Goal: Task Accomplishment & Management: Use online tool/utility

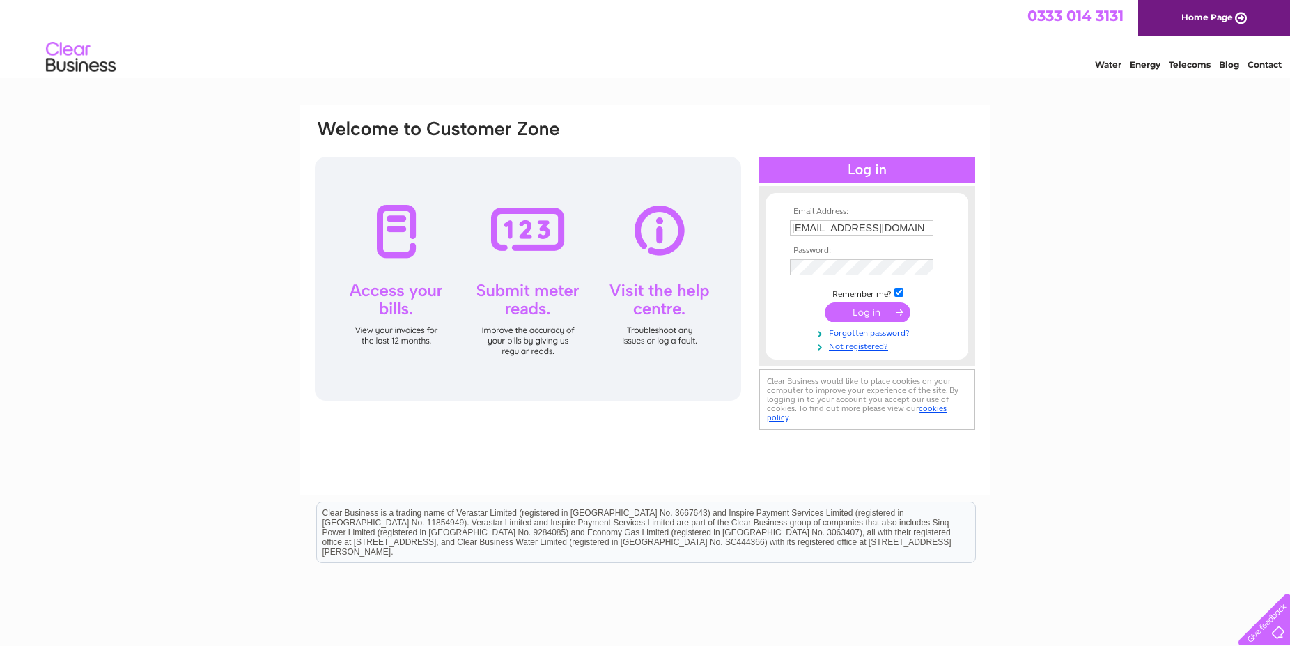
click at [860, 310] on input "submit" at bounding box center [868, 312] width 86 height 20
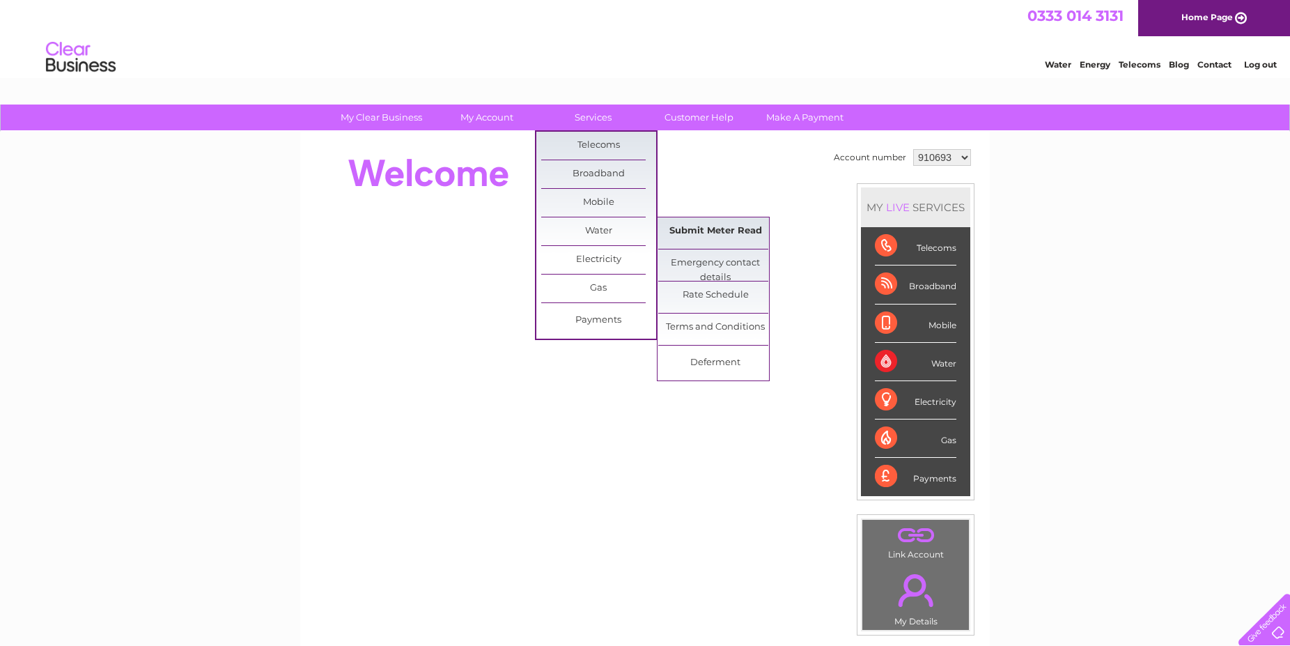
click at [717, 234] on link "Submit Meter Read" at bounding box center [715, 231] width 115 height 28
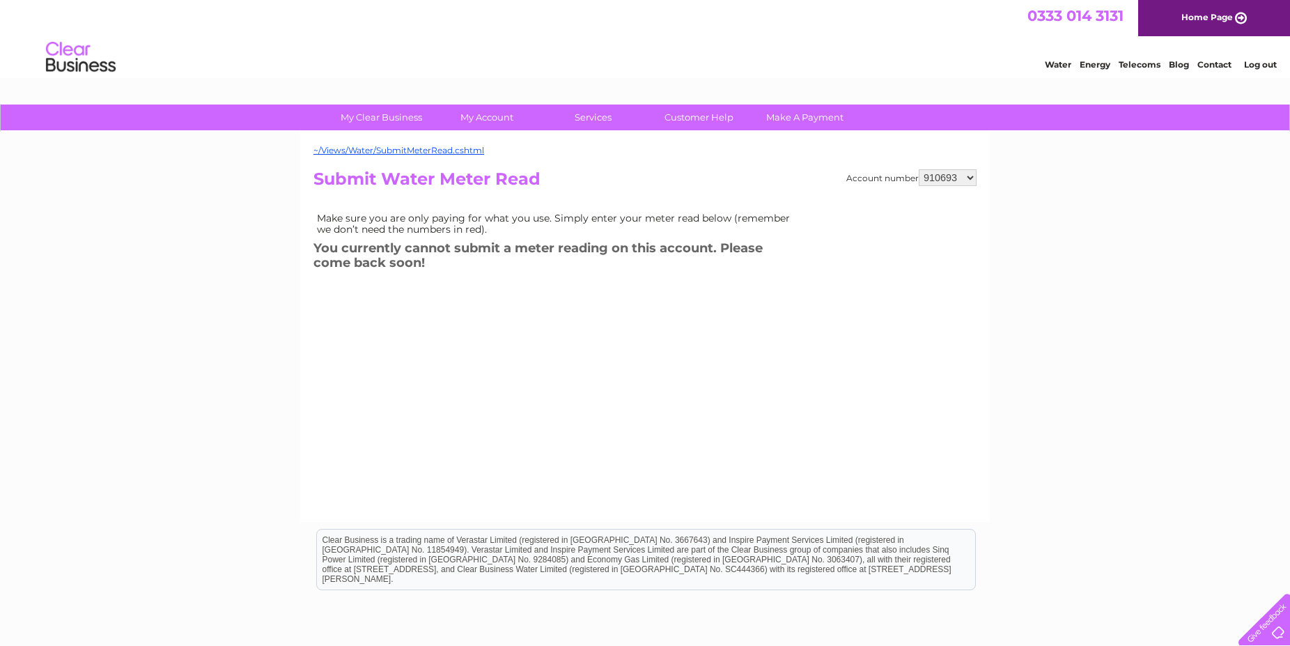
click at [971, 175] on select "910693 1108139 1108583" at bounding box center [948, 177] width 58 height 17
click at [919, 169] on select "910693 1108139 1108583" at bounding box center [948, 177] width 58 height 17
select select "1108139"
click option "1108139" at bounding box center [0, 0] width 0 height 0
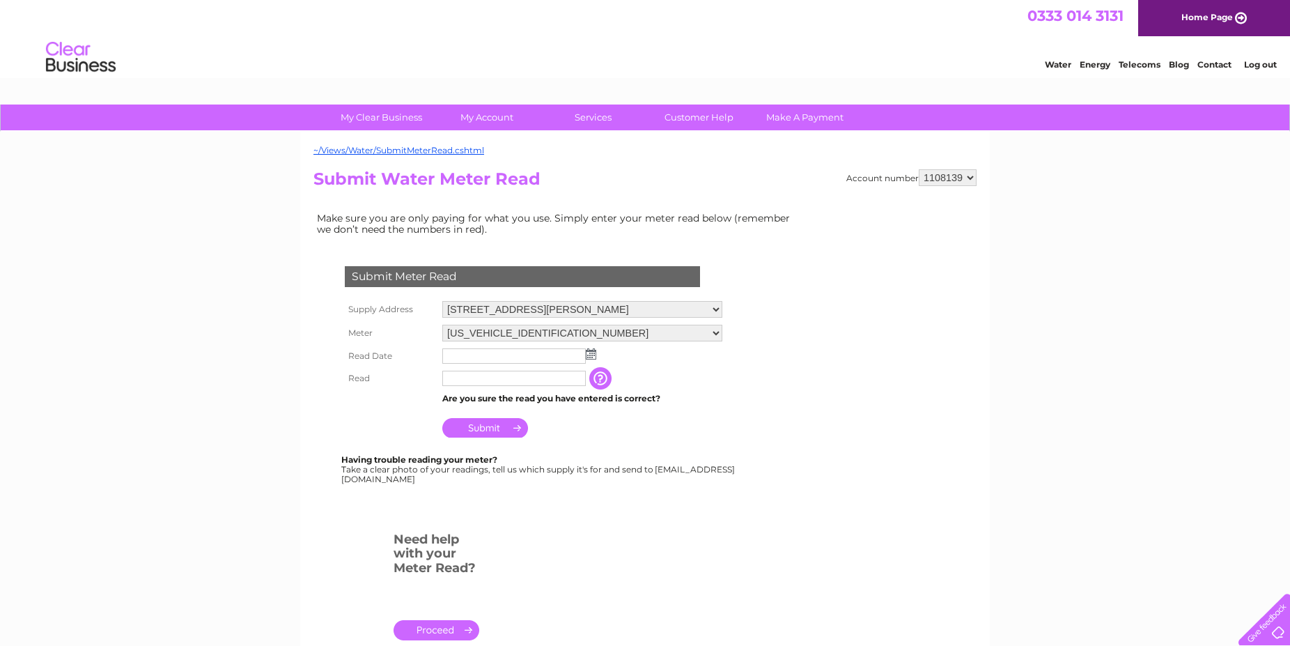
click at [478, 357] on input "text" at bounding box center [514, 355] width 144 height 15
click at [592, 354] on img at bounding box center [592, 354] width 10 height 11
click at [502, 410] on link "2" at bounding box center [500, 415] width 20 height 14
type input "2025/09/02"
click at [471, 380] on input "text" at bounding box center [514, 378] width 144 height 15
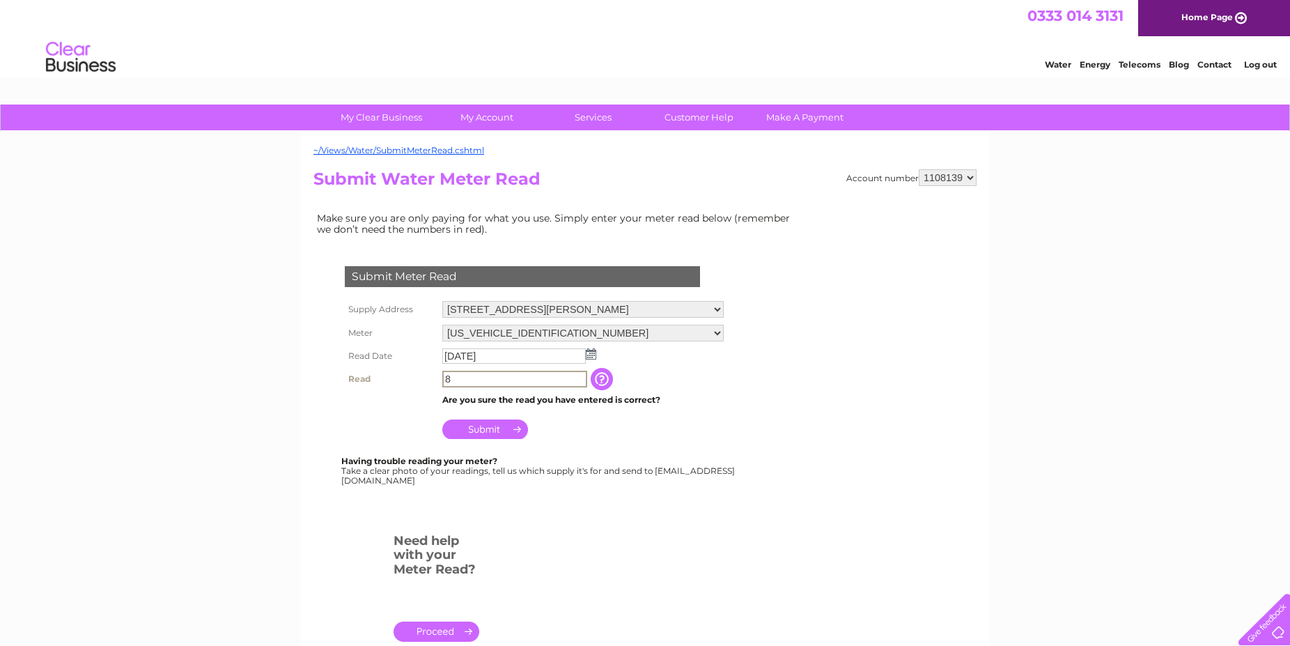
type input "8"
click at [487, 428] on input "Submit" at bounding box center [485, 428] width 86 height 20
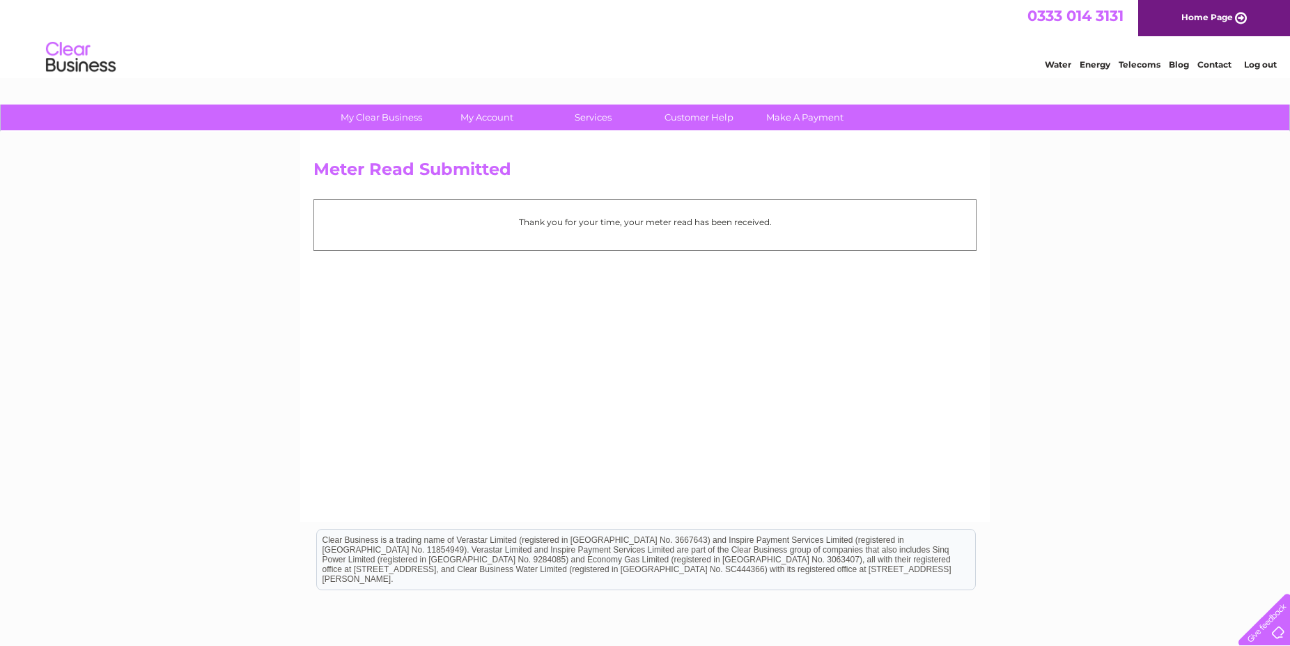
click at [1260, 65] on link "Log out" at bounding box center [1260, 64] width 33 height 10
